Goal: Task Accomplishment & Management: Manage account settings

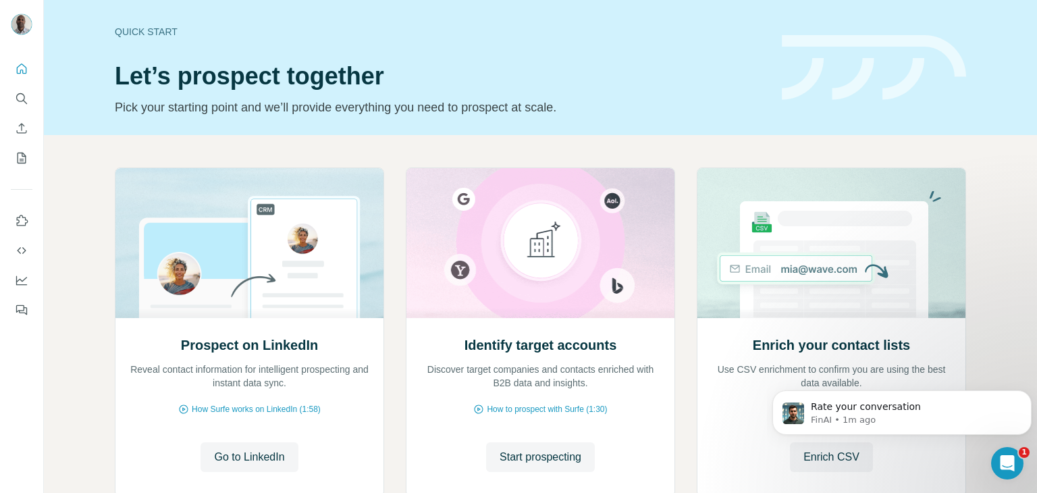
drag, startPoint x: 837, startPoint y: 1, endPoint x: 551, endPoint y: 51, distance: 290.5
click at [551, 51] on div "Quick start Let’s prospect together Pick your starting point and we’ll provide …" at bounding box center [440, 67] width 651 height 99
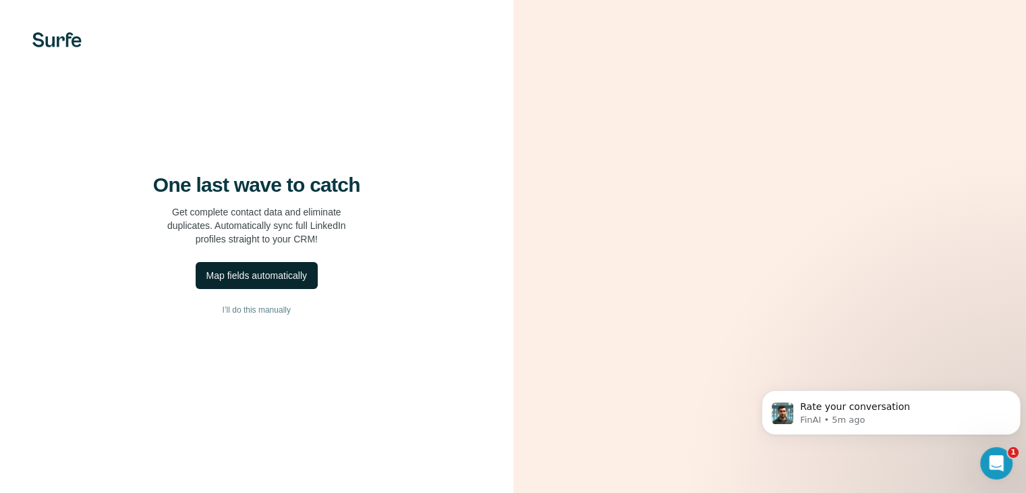
click at [292, 282] on div "Map fields automatically" at bounding box center [257, 275] width 101 height 13
click at [227, 453] on span "Dismiss" at bounding box center [221, 459] width 33 height 13
click at [256, 282] on div "Map fields automatically" at bounding box center [257, 275] width 101 height 13
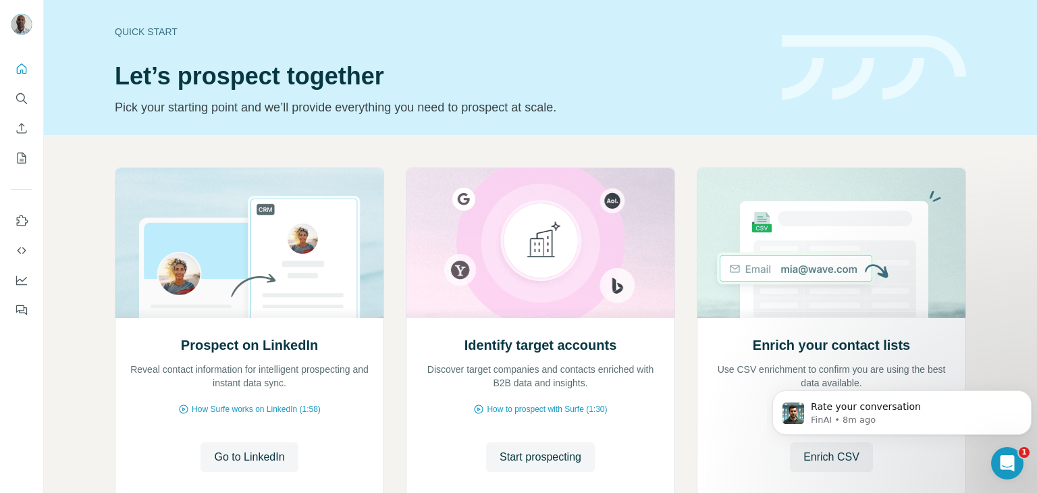
click at [553, 119] on div "Quick start Let’s prospect together Pick your starting point and we’ll provide …" at bounding box center [540, 67] width 993 height 135
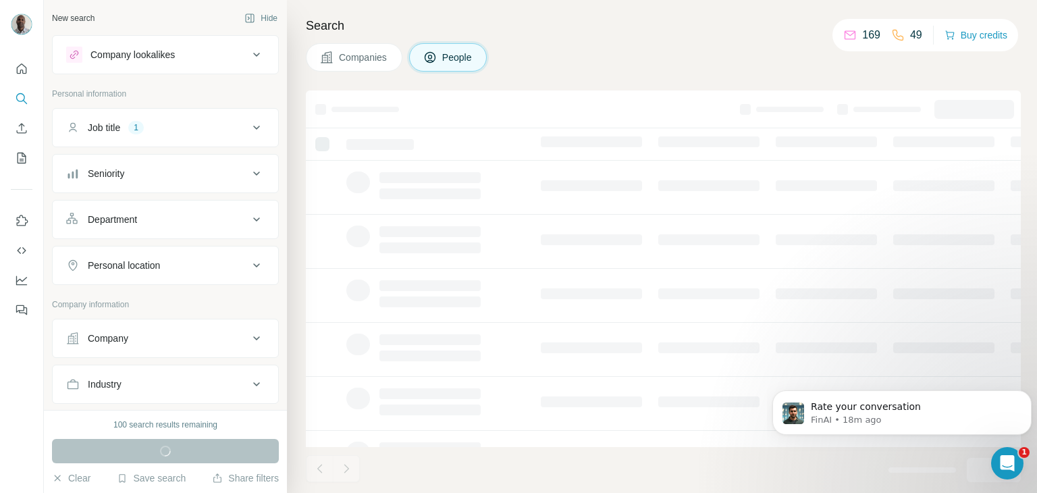
click at [111, 128] on div "Job title" at bounding box center [104, 127] width 32 height 13
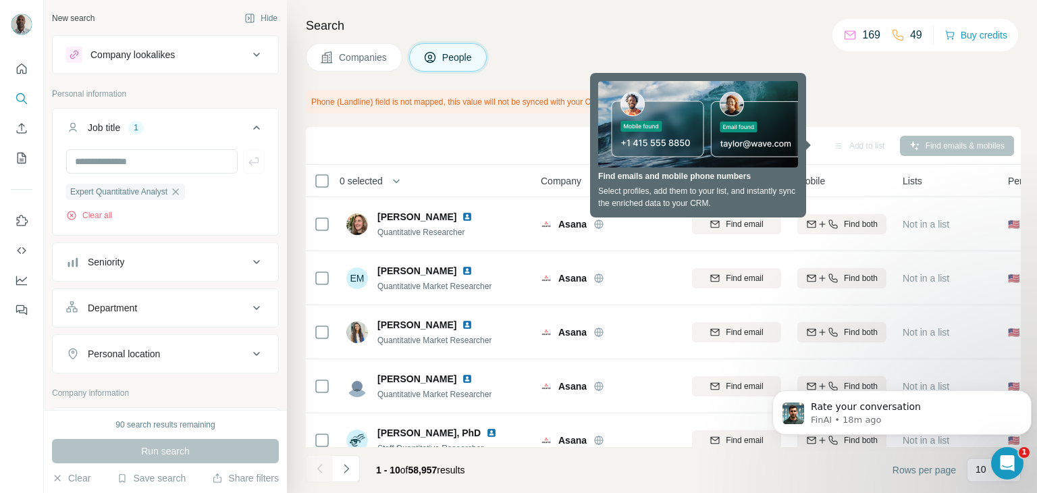
click at [669, 36] on div "Search Companies People Phone (Landline) field is not mapped, this value will n…" at bounding box center [662, 246] width 750 height 493
click at [839, 105] on div "Phone (Landline) field is not mapped, this value will not be synced with your C…" at bounding box center [663, 101] width 715 height 23
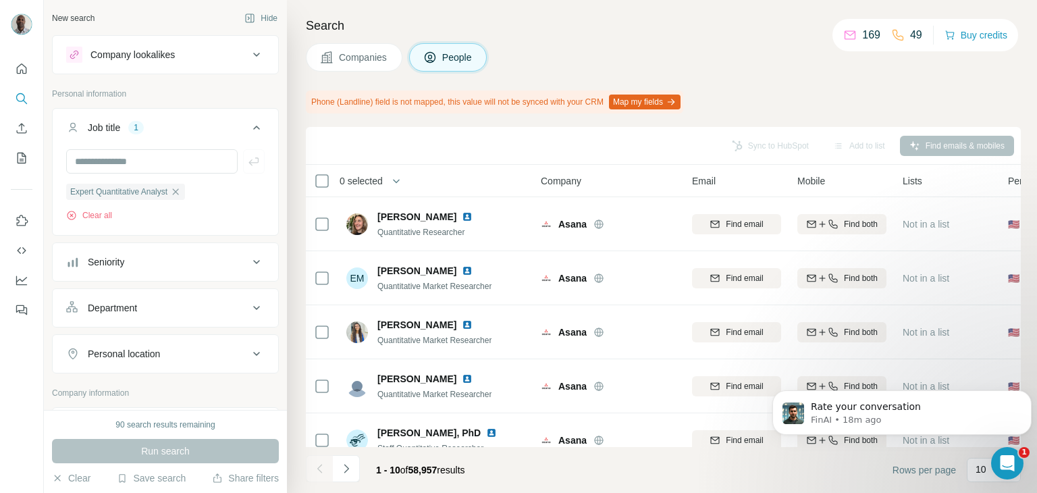
click at [248, 351] on icon at bounding box center [256, 354] width 16 height 16
click at [147, 385] on input "text" at bounding box center [165, 387] width 198 height 24
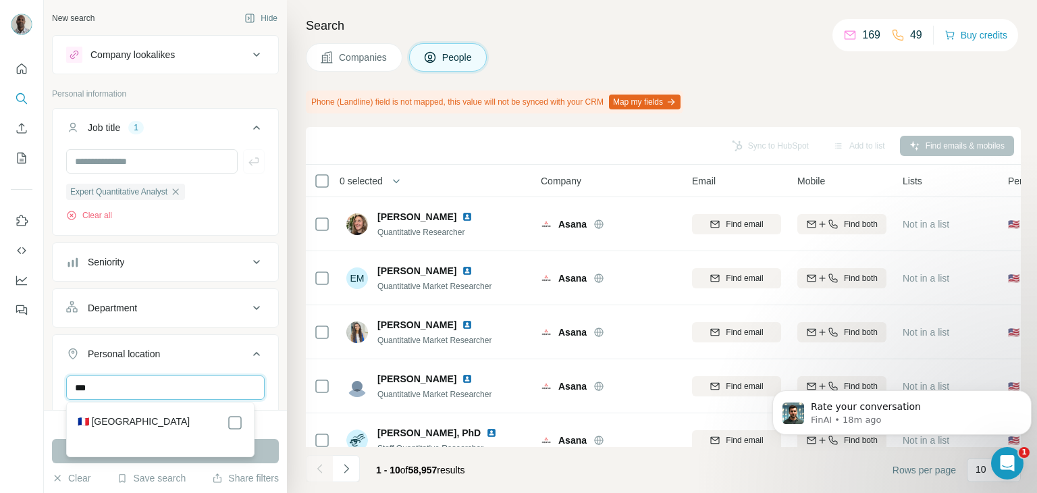
type input "***"
click at [113, 421] on label "🇫🇷 [GEOGRAPHIC_DATA]" at bounding box center [134, 422] width 113 height 16
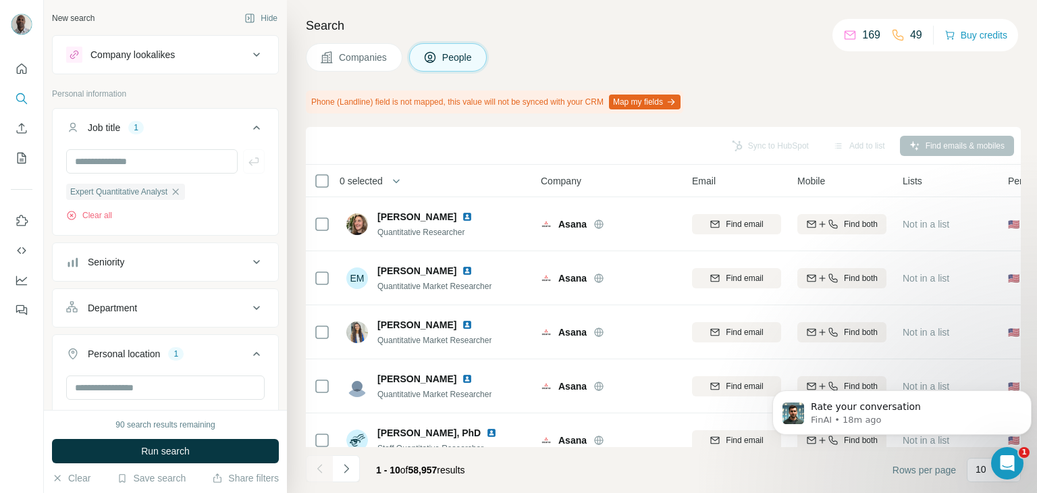
click at [297, 97] on div "Search Companies People Phone (Landline) field is not mapped, this value will n…" at bounding box center [662, 246] width 750 height 493
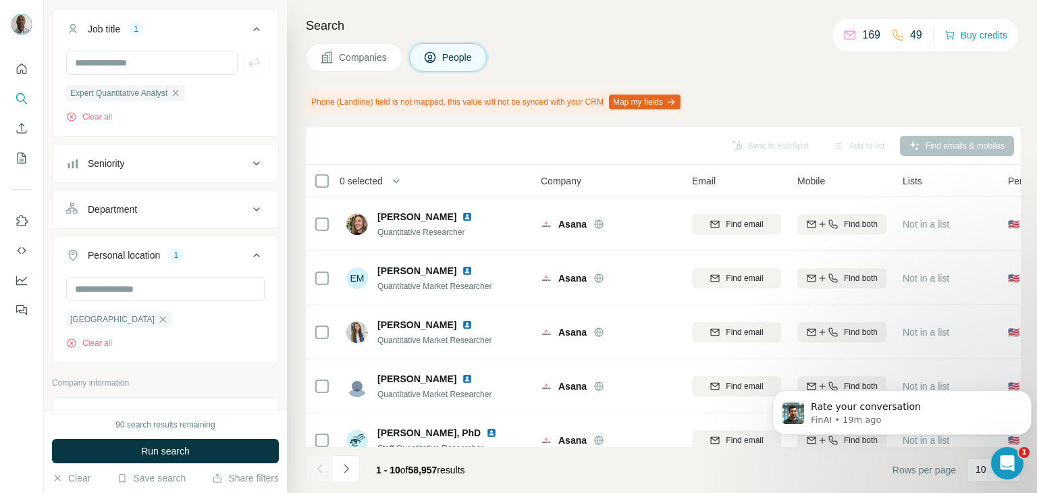
scroll to position [108, 0]
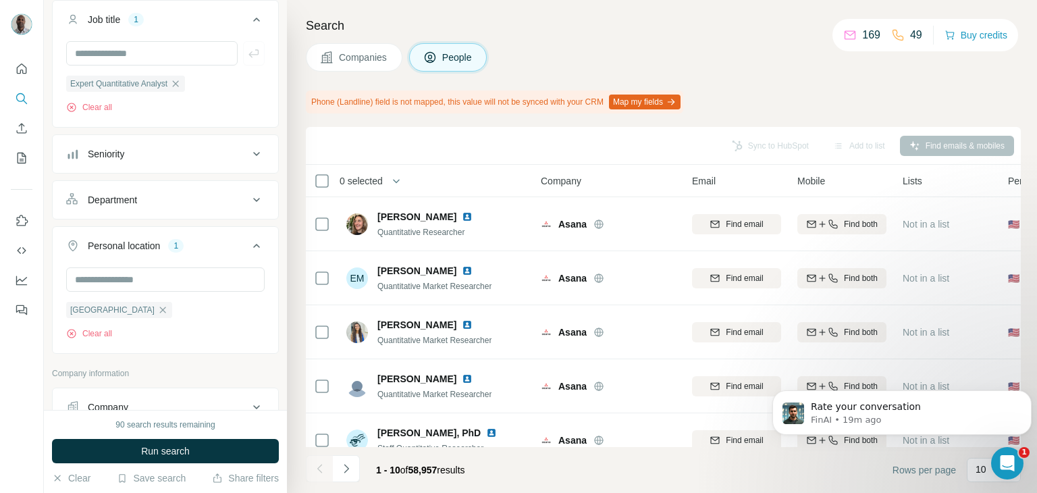
click at [253, 155] on icon at bounding box center [256, 154] width 7 height 4
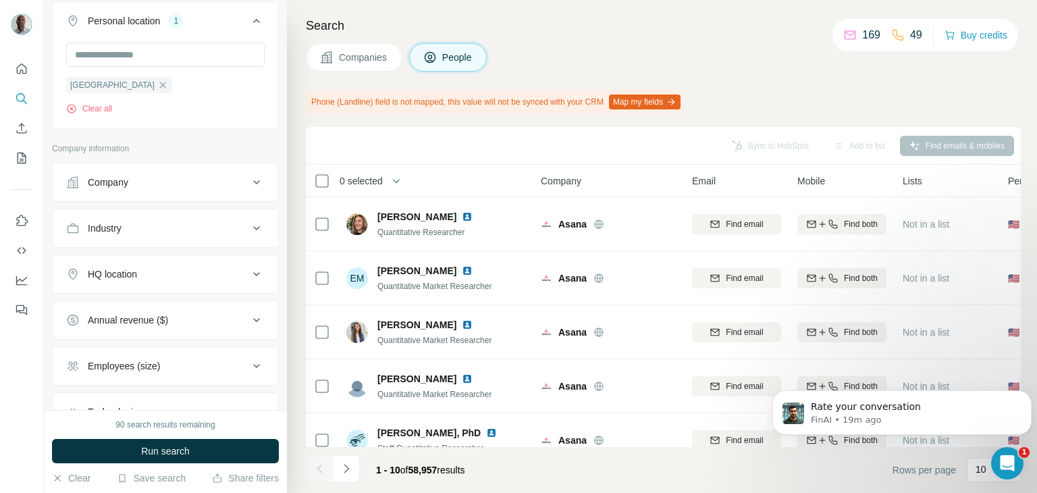
scroll to position [591, 0]
click at [248, 225] on icon at bounding box center [256, 226] width 16 height 16
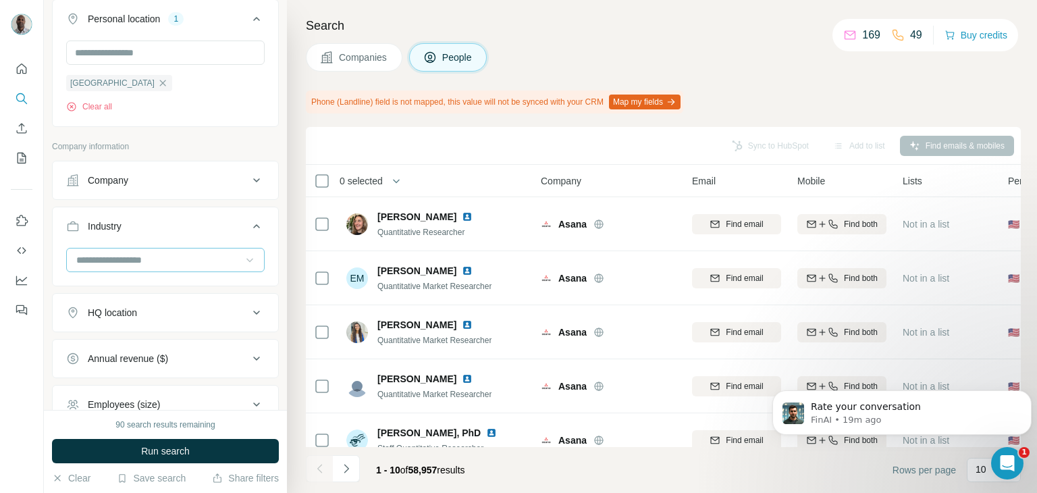
click at [243, 262] on icon at bounding box center [249, 259] width 13 height 13
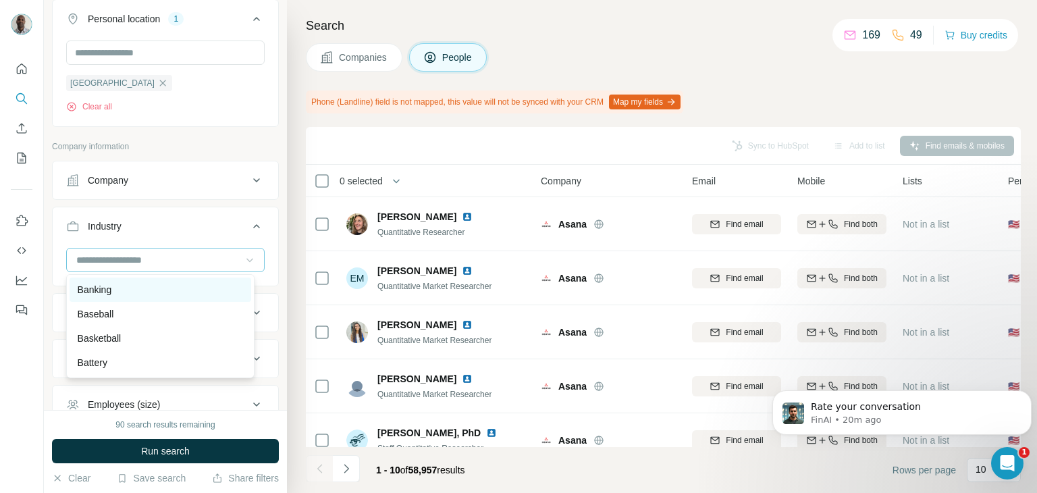
click at [192, 296] on div "Banking" at bounding box center [160, 289] width 165 height 13
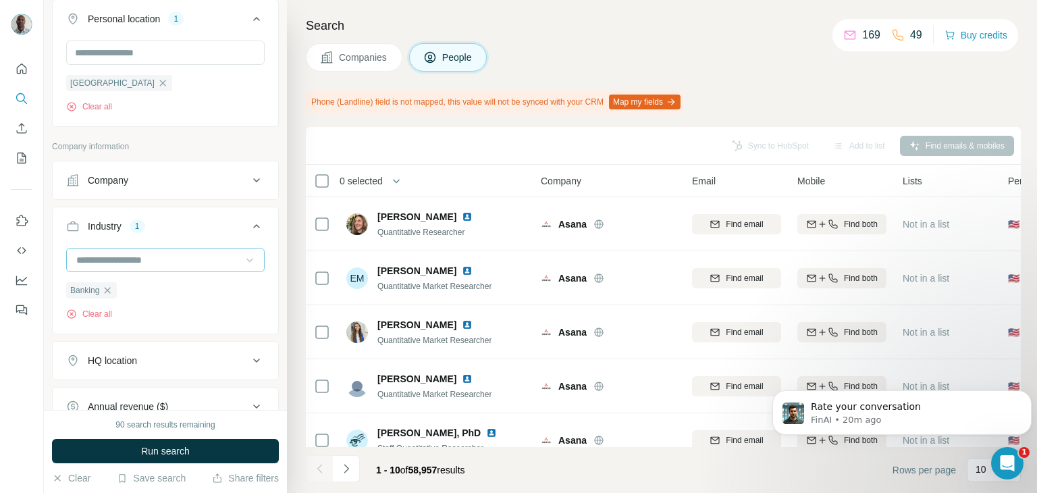
click at [129, 257] on input at bounding box center [158, 259] width 167 height 15
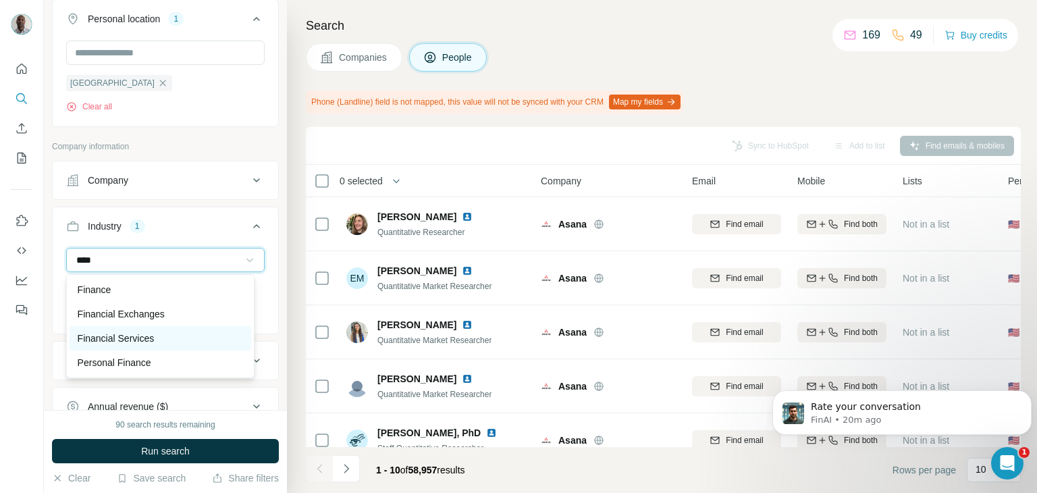
type input "****"
click at [116, 337] on p "Financial Services" at bounding box center [116, 337] width 77 height 13
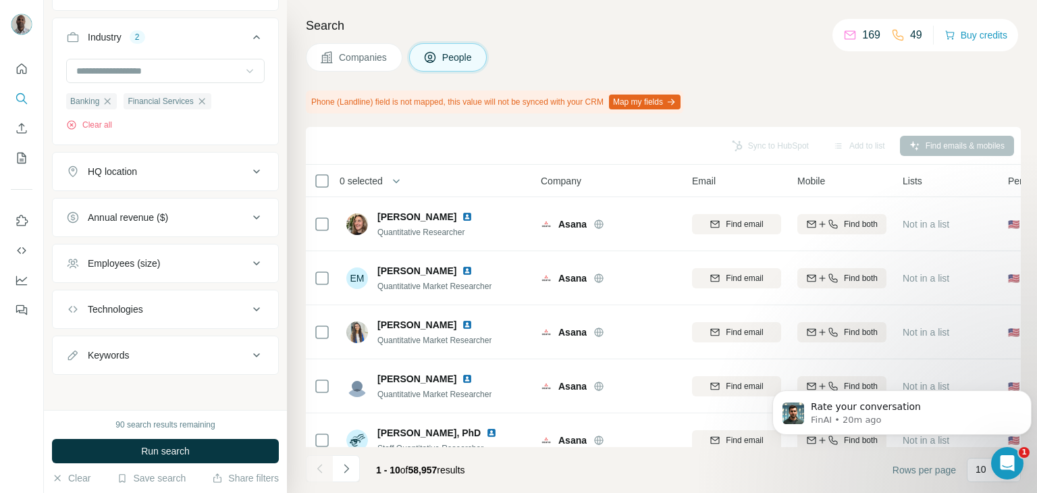
scroll to position [781, 0]
click at [192, 355] on div "Keywords" at bounding box center [157, 354] width 182 height 13
click at [132, 387] on input "text" at bounding box center [151, 388] width 171 height 24
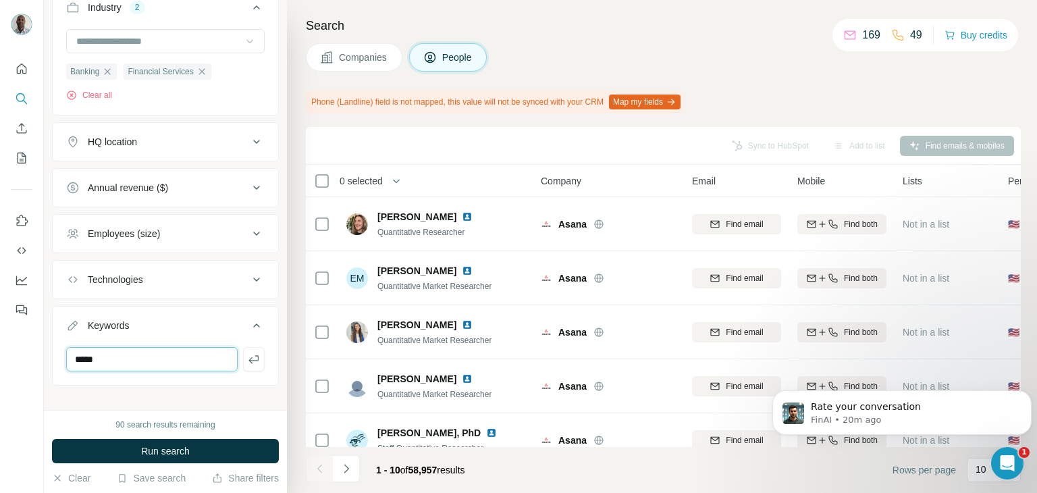
scroll to position [821, 0]
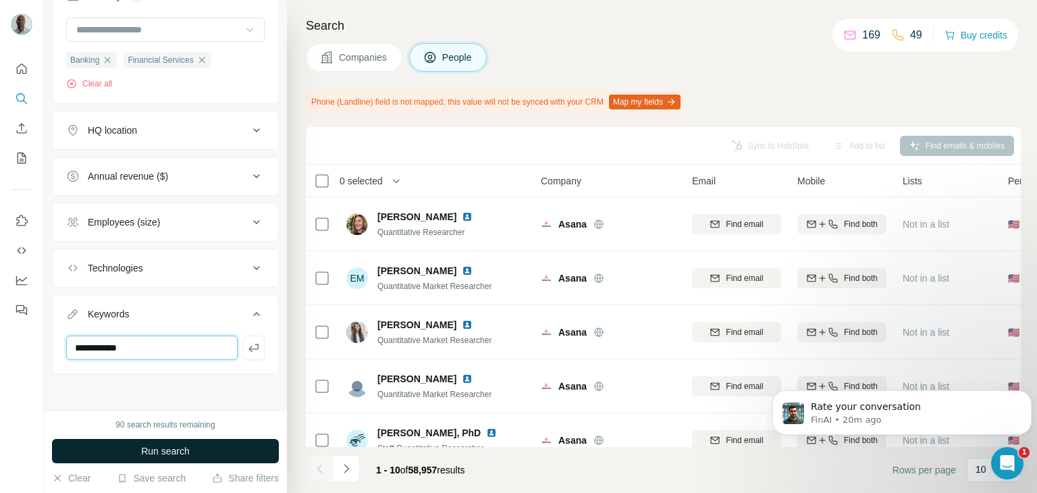
type input "**********"
click at [177, 451] on span "Run search" at bounding box center [165, 450] width 49 height 13
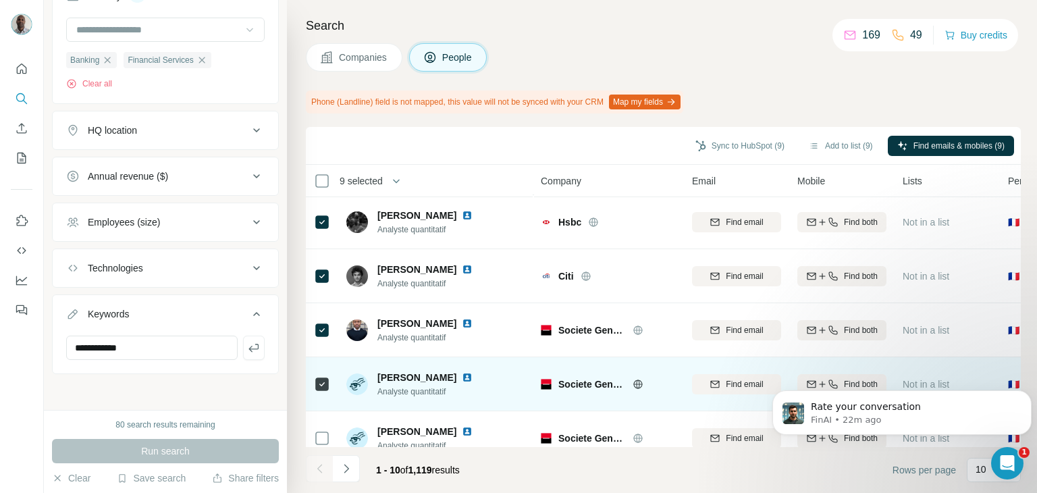
scroll to position [297, 0]
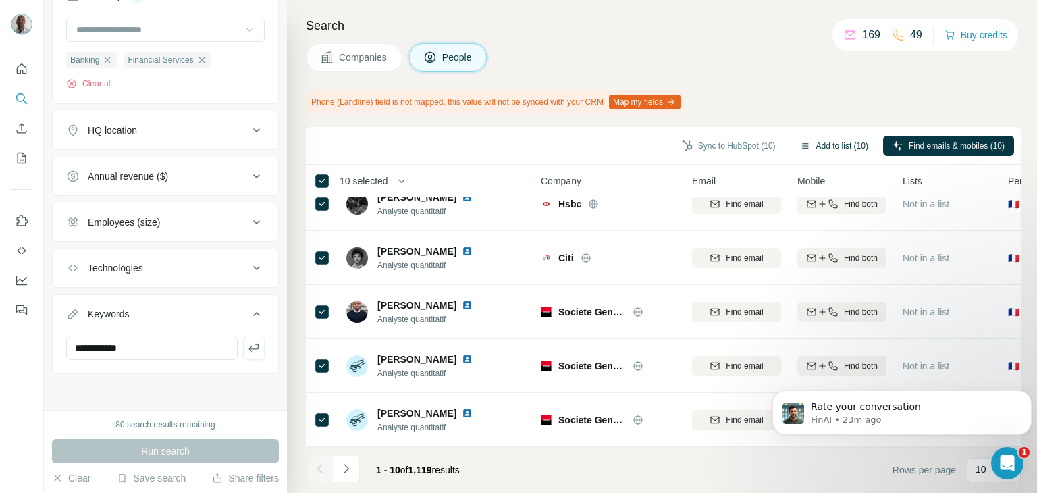
click at [800, 144] on icon "button" at bounding box center [805, 145] width 11 height 11
click at [808, 144] on button "Add to list (10)" at bounding box center [833, 146] width 87 height 20
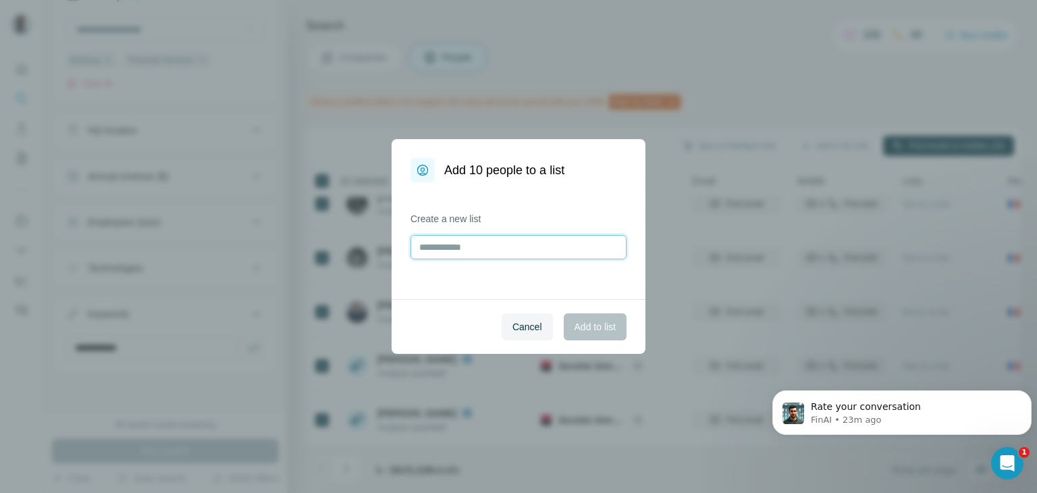
click at [482, 238] on input "text" at bounding box center [518, 247] width 216 height 24
type input "**********"
click at [608, 331] on span "Add to list" at bounding box center [594, 326] width 41 height 13
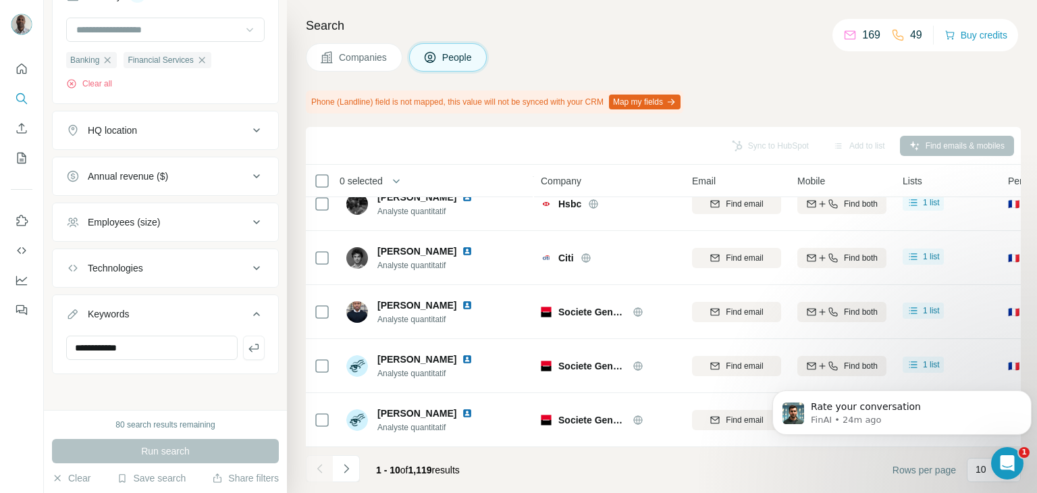
click at [580, 60] on div "Companies People" at bounding box center [663, 57] width 715 height 28
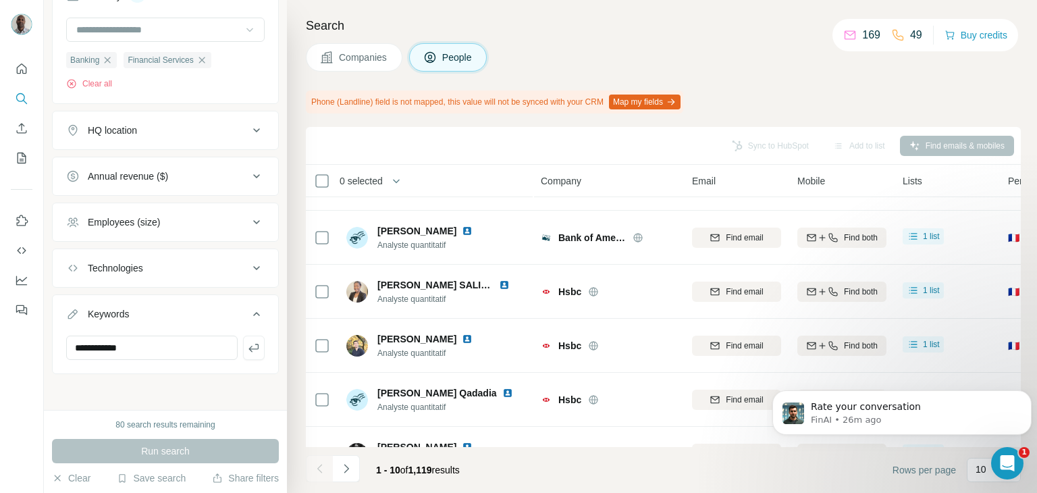
scroll to position [0, 0]
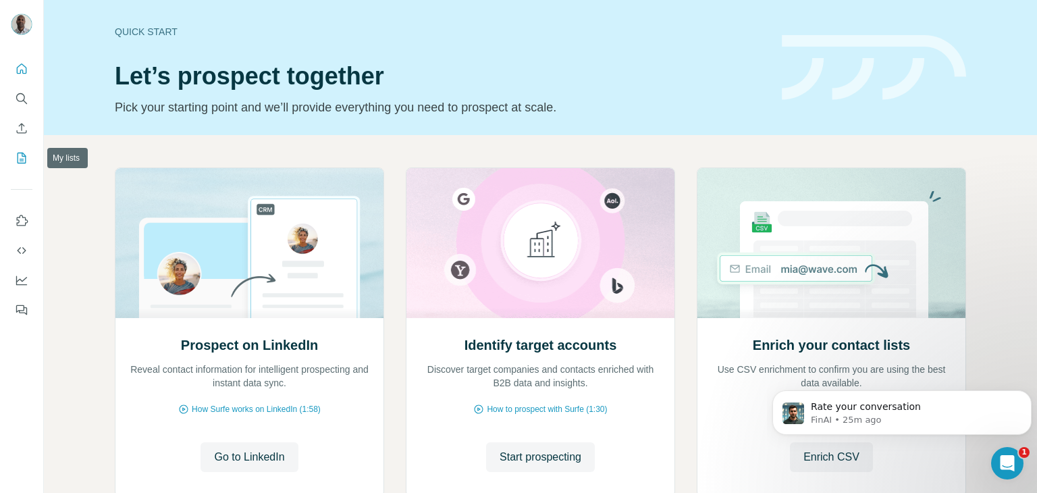
click at [19, 151] on icon "My lists" at bounding box center [21, 157] width 13 height 13
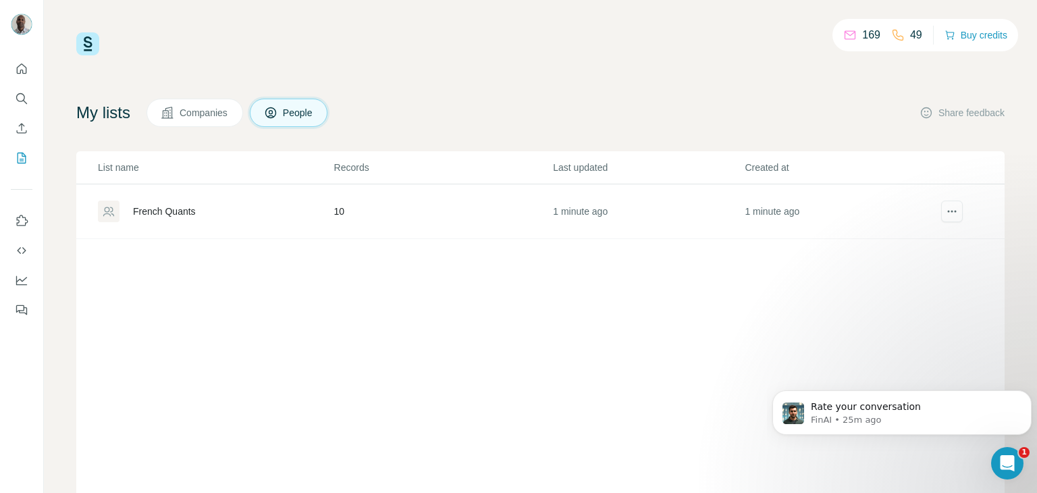
click at [158, 208] on div "French Quants" at bounding box center [164, 210] width 63 height 13
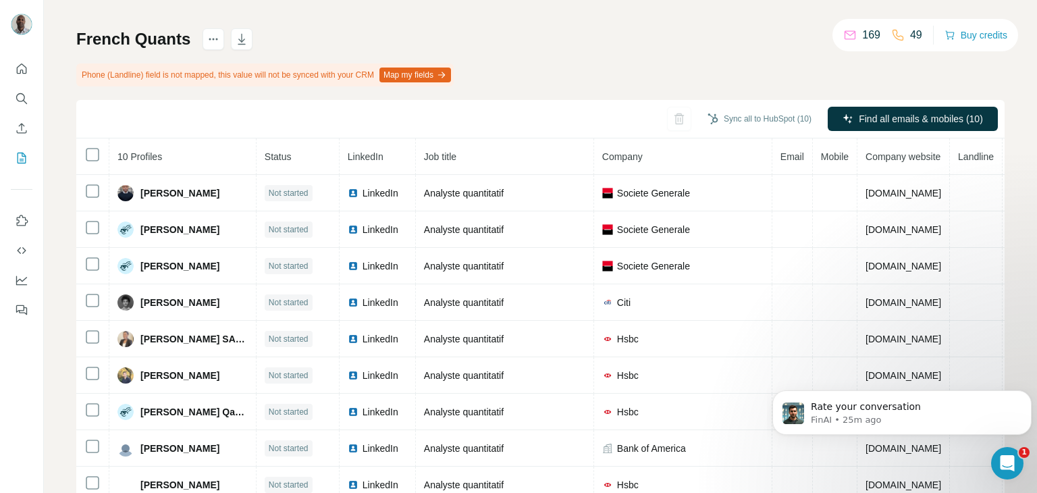
scroll to position [98, 0]
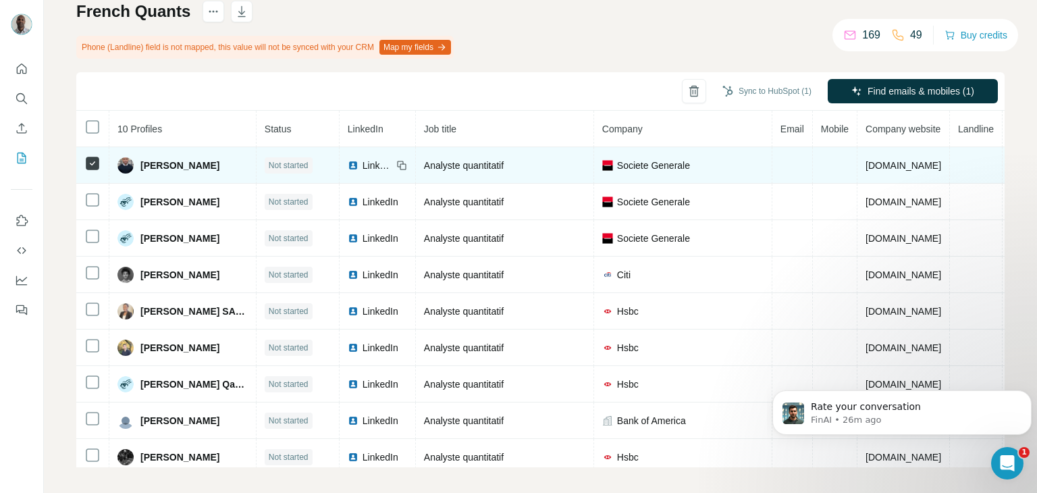
drag, startPoint x: 228, startPoint y: 165, endPoint x: 140, endPoint y: 165, distance: 88.4
click at [140, 165] on div "[PERSON_NAME]" at bounding box center [182, 165] width 130 height 16
copy span "[PERSON_NAME]"
click at [175, 165] on span "[PERSON_NAME]" at bounding box center [179, 165] width 79 height 13
click at [363, 165] on span "LinkedIn" at bounding box center [377, 165] width 30 height 13
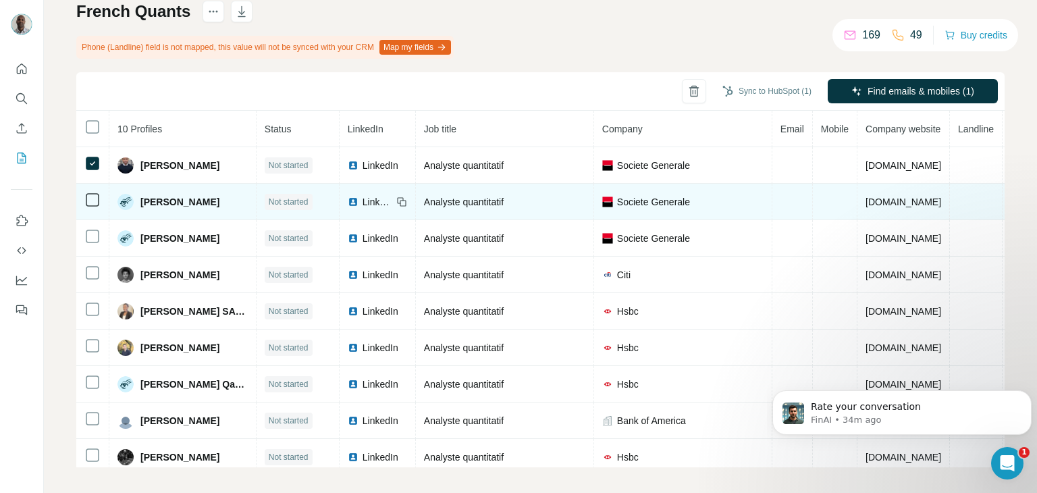
click at [356, 201] on div "LinkedIn" at bounding box center [370, 201] width 45 height 13
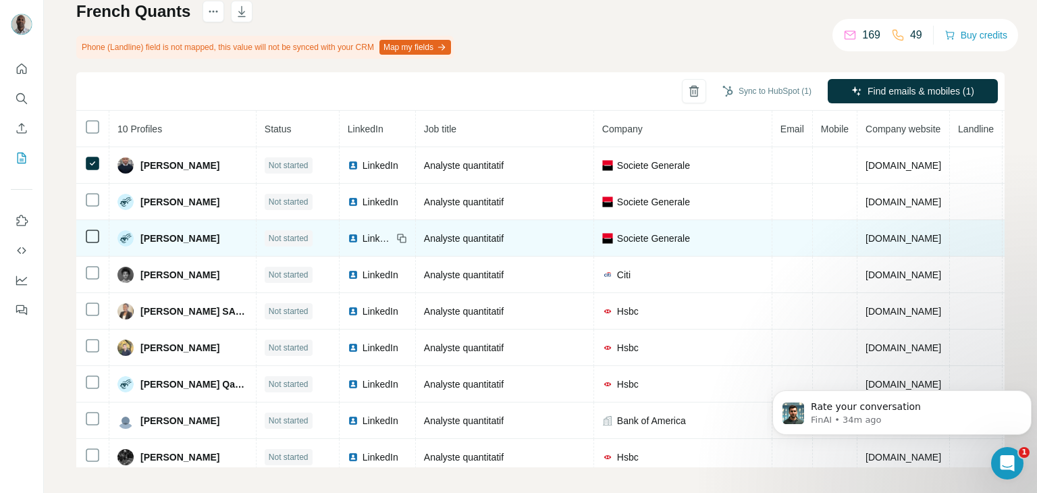
click at [367, 234] on span "LinkedIn" at bounding box center [377, 237] width 30 height 13
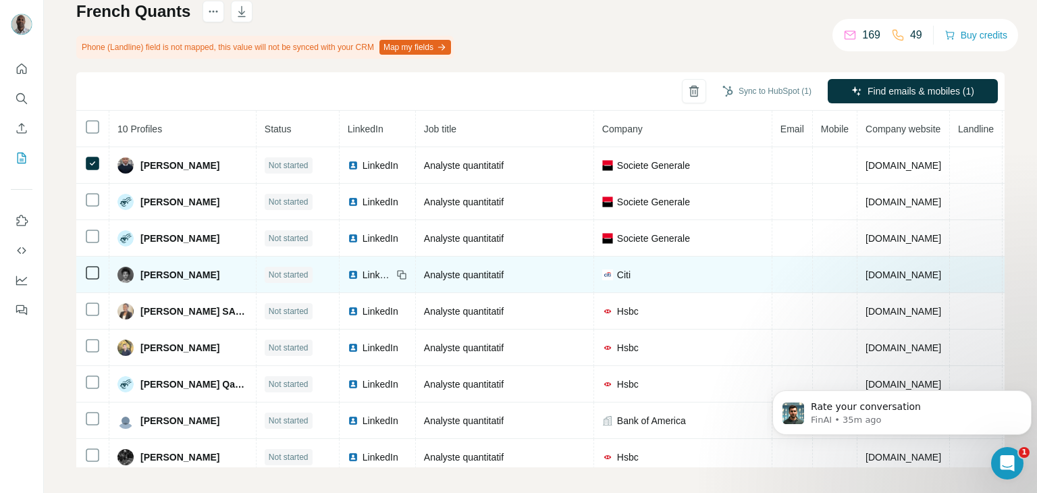
click at [369, 271] on span "LinkedIn" at bounding box center [377, 274] width 30 height 13
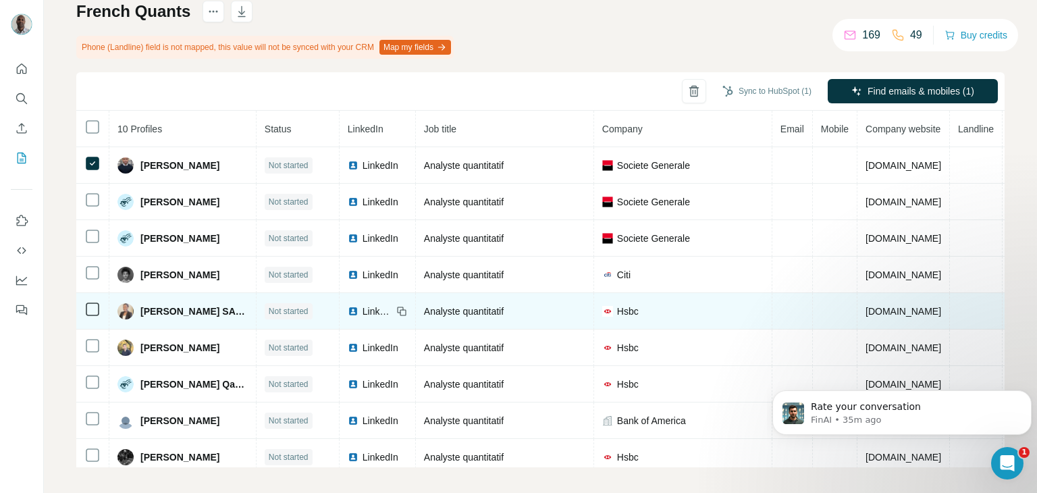
click at [362, 310] on span "LinkedIn" at bounding box center [377, 310] width 30 height 13
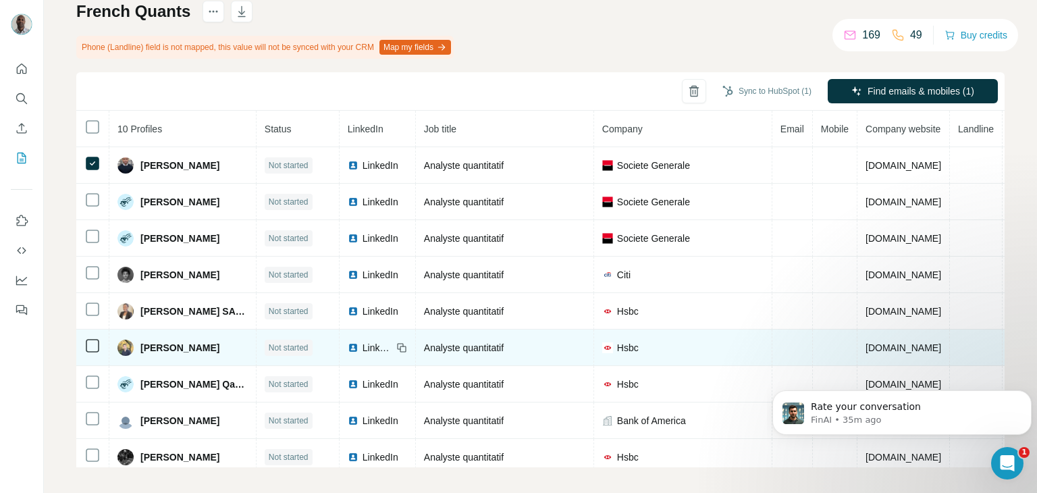
click at [363, 342] on span "LinkedIn" at bounding box center [377, 347] width 30 height 13
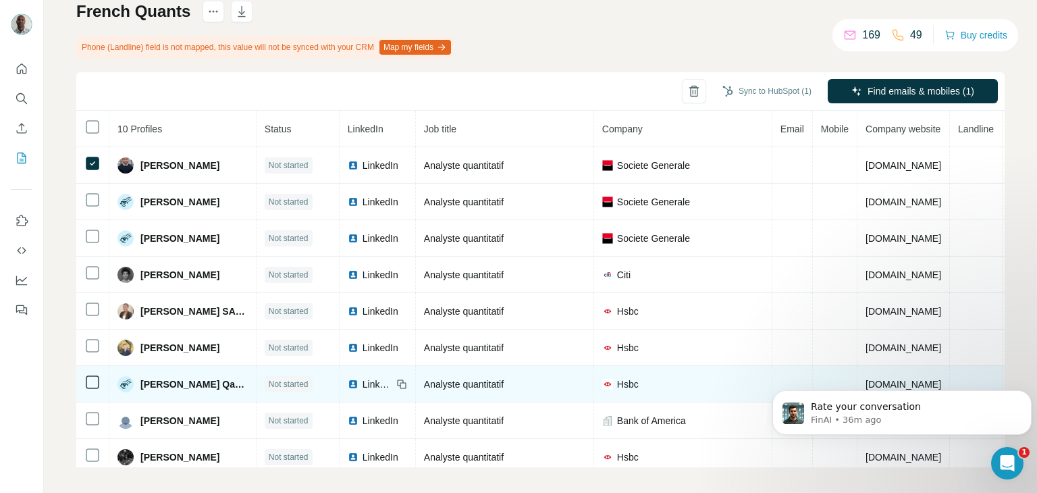
click at [371, 381] on span "LinkedIn" at bounding box center [377, 383] width 30 height 13
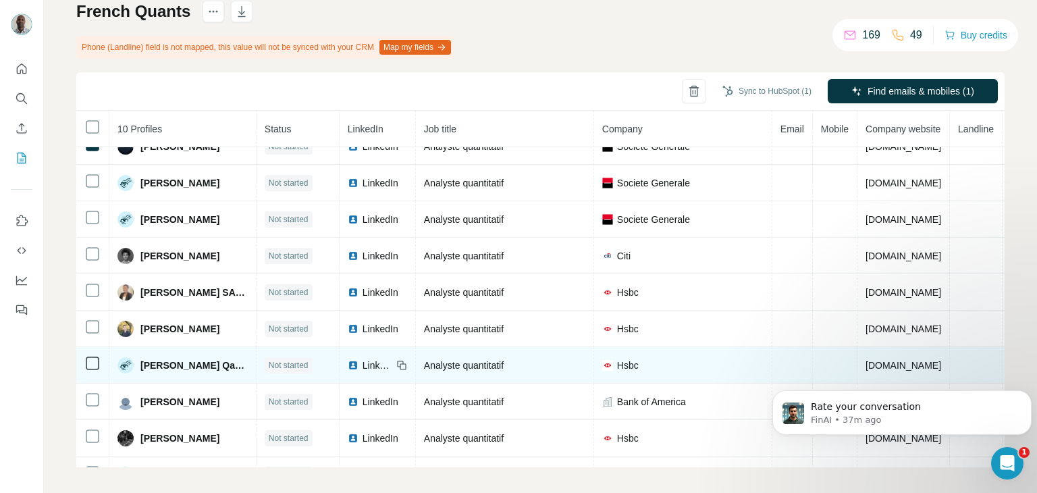
scroll to position [49, 0]
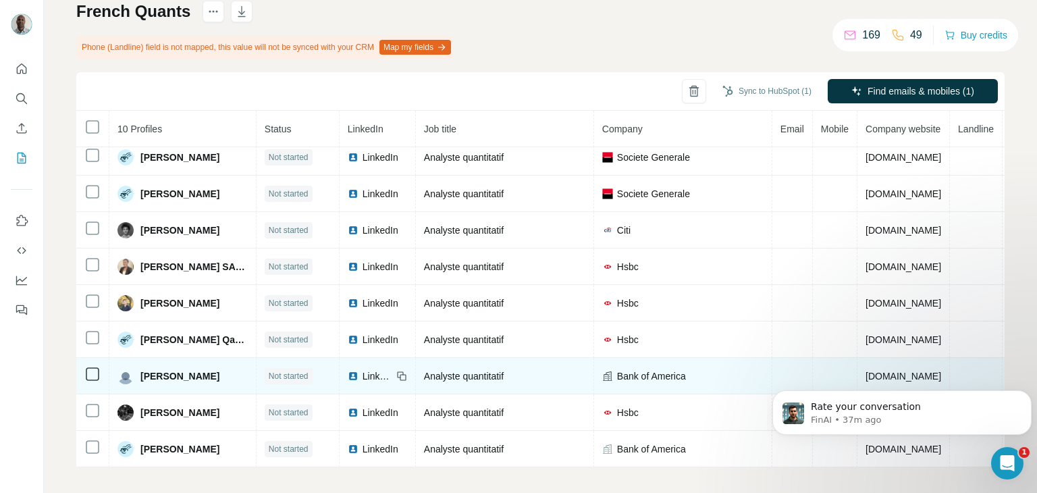
click at [377, 370] on span "LinkedIn" at bounding box center [377, 375] width 30 height 13
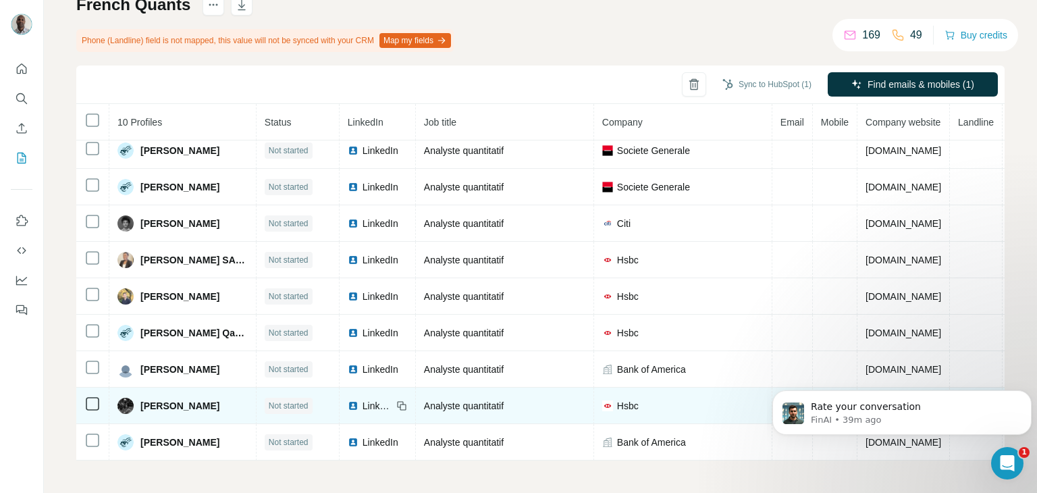
scroll to position [104, 0]
click at [362, 400] on span "LinkedIn" at bounding box center [377, 406] width 30 height 13
